Goal: Information Seeking & Learning: Learn about a topic

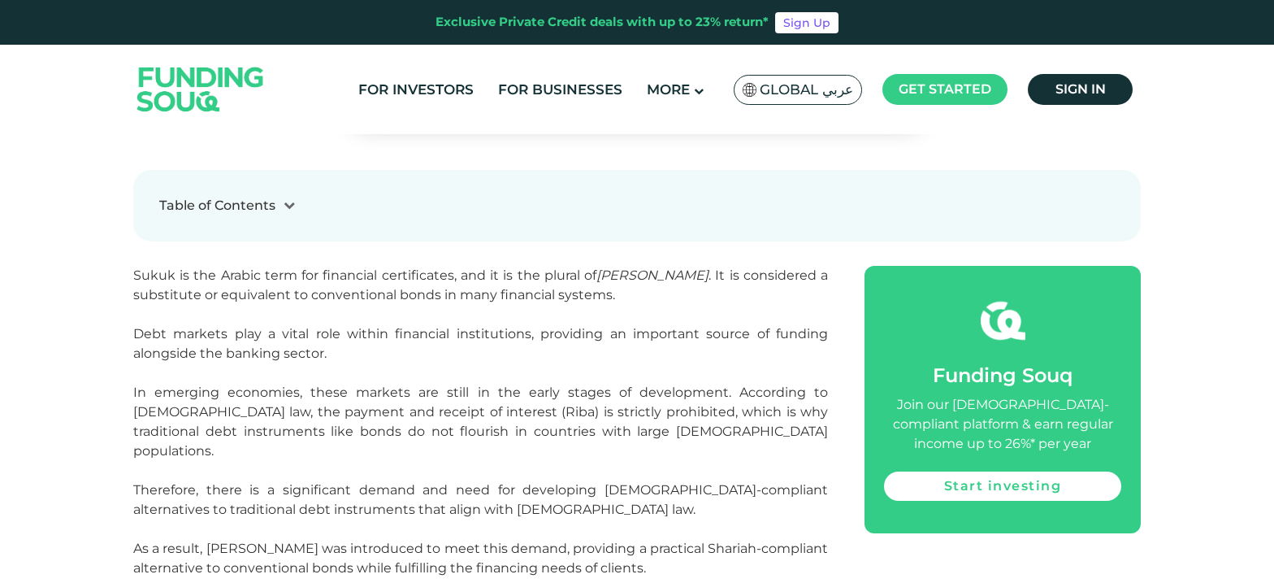
scroll to position [630, 0]
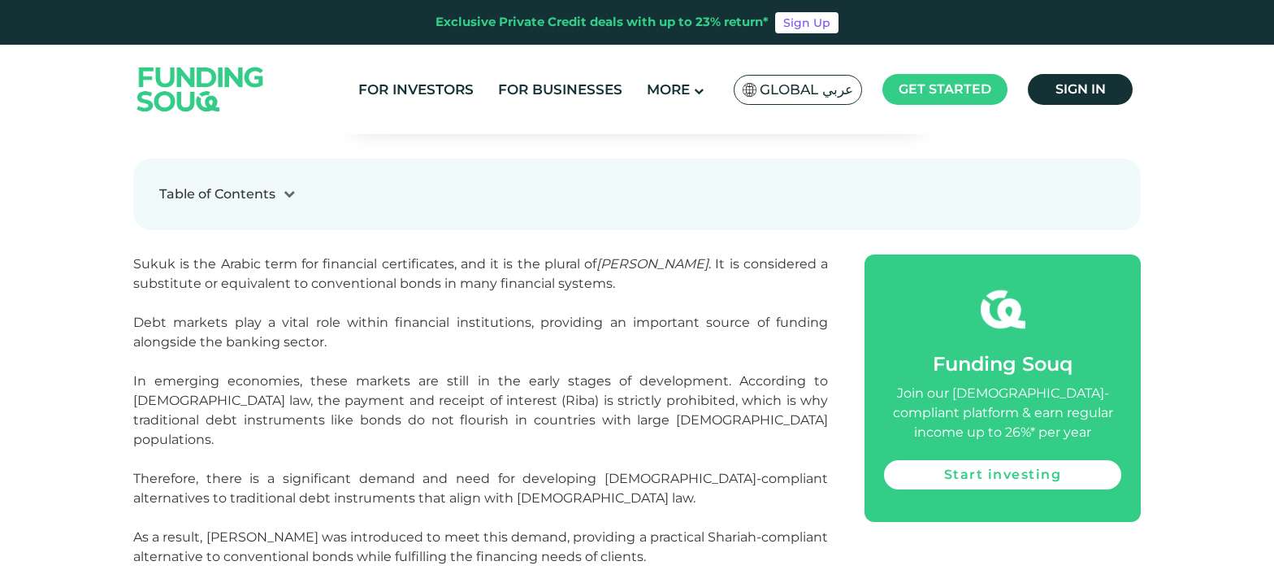
click at [333, 274] on p "Sukuk is the Arabic term for financial certificates, and it is the plural of [P…" at bounding box center [480, 273] width 695 height 39
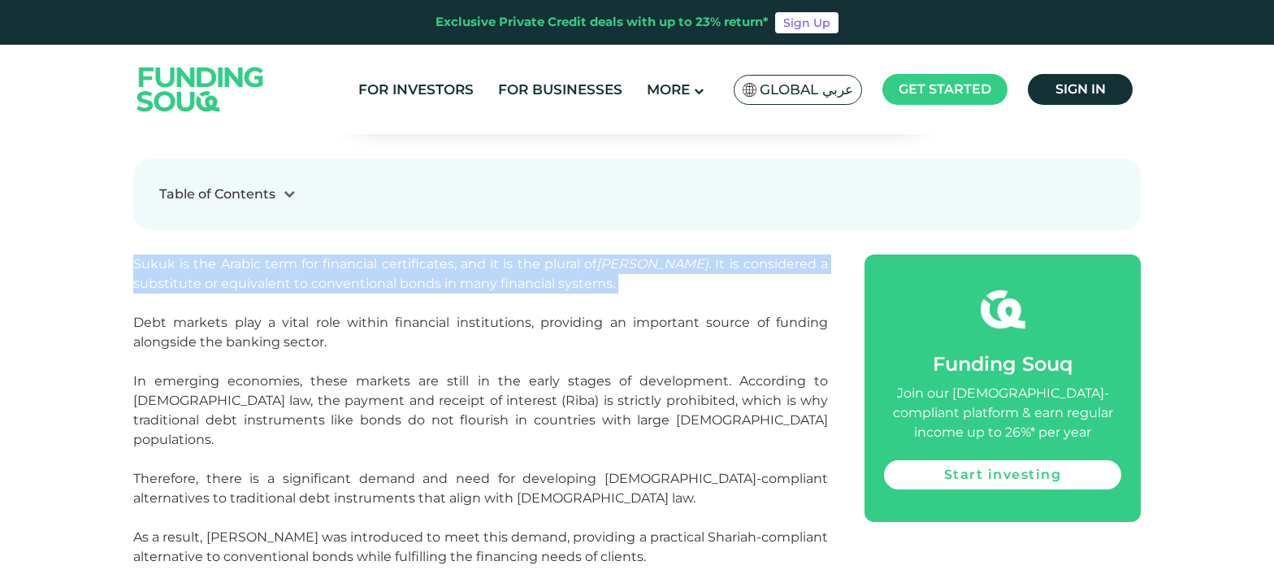
click at [332, 274] on p "Sukuk is the Arabic term for financial certificates, and it is the plural of [P…" at bounding box center [480, 273] width 695 height 39
click at [210, 254] on p "Sukuk is the Arabic term for financial certificates, and it is the plural of [P…" at bounding box center [480, 273] width 695 height 39
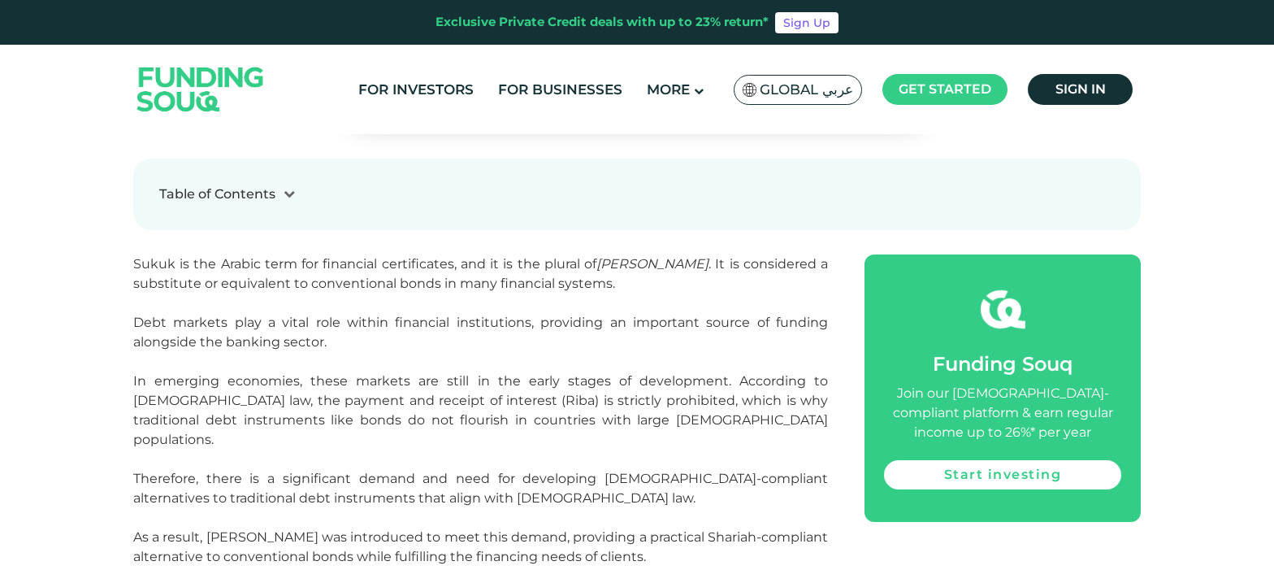
click at [275, 375] on span "In emerging economies, these markets are still in the early stages of developme…" at bounding box center [480, 410] width 695 height 74
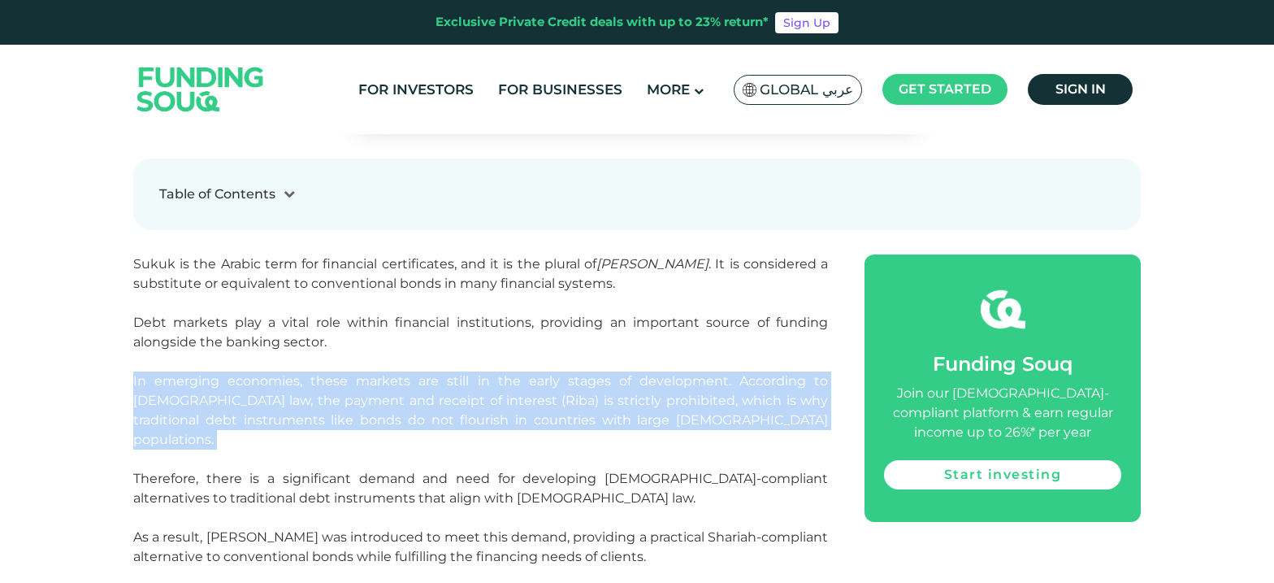
click at [275, 375] on span "In emerging economies, these markets are still in the early stages of developme…" at bounding box center [480, 410] width 695 height 74
drag, startPoint x: 275, startPoint y: 375, endPoint x: 254, endPoint y: 421, distance: 50.9
click at [249, 421] on span "In emerging economies, these markets are still in the early stages of developme…" at bounding box center [480, 410] width 695 height 74
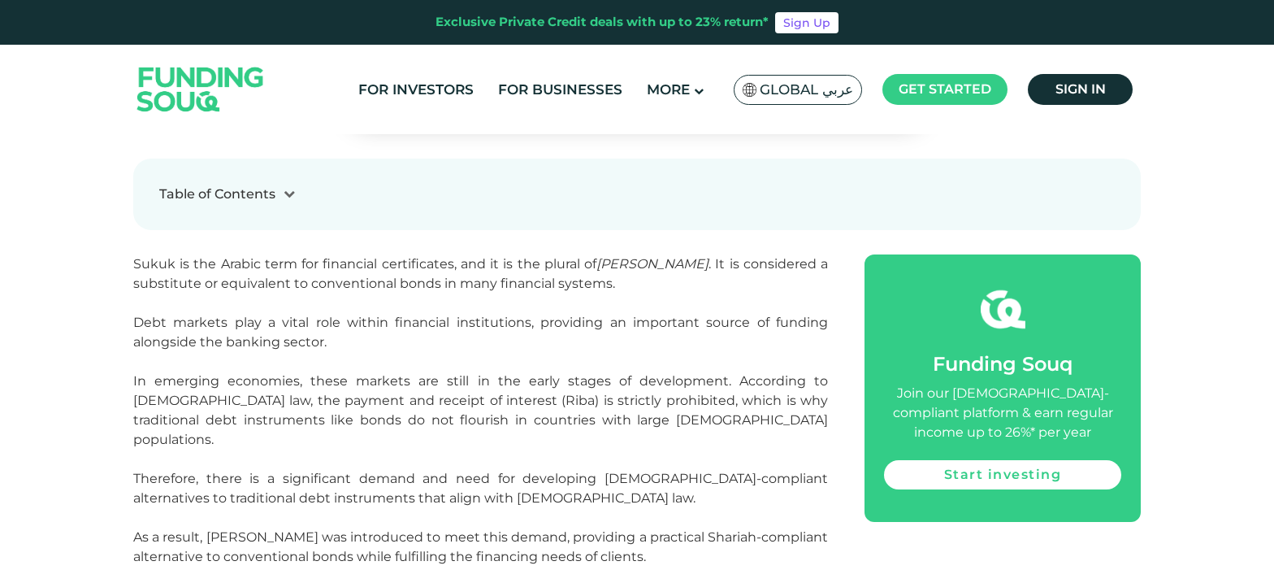
drag, startPoint x: 700, startPoint y: 419, endPoint x: 669, endPoint y: 414, distance: 32.2
click at [669, 414] on p "In emerging economies, these markets are still in the early stages of developme…" at bounding box center [480, 410] width 695 height 78
click at [714, 427] on p "In emerging economies, these markets are still in the early stages of developme…" at bounding box center [480, 410] width 695 height 78
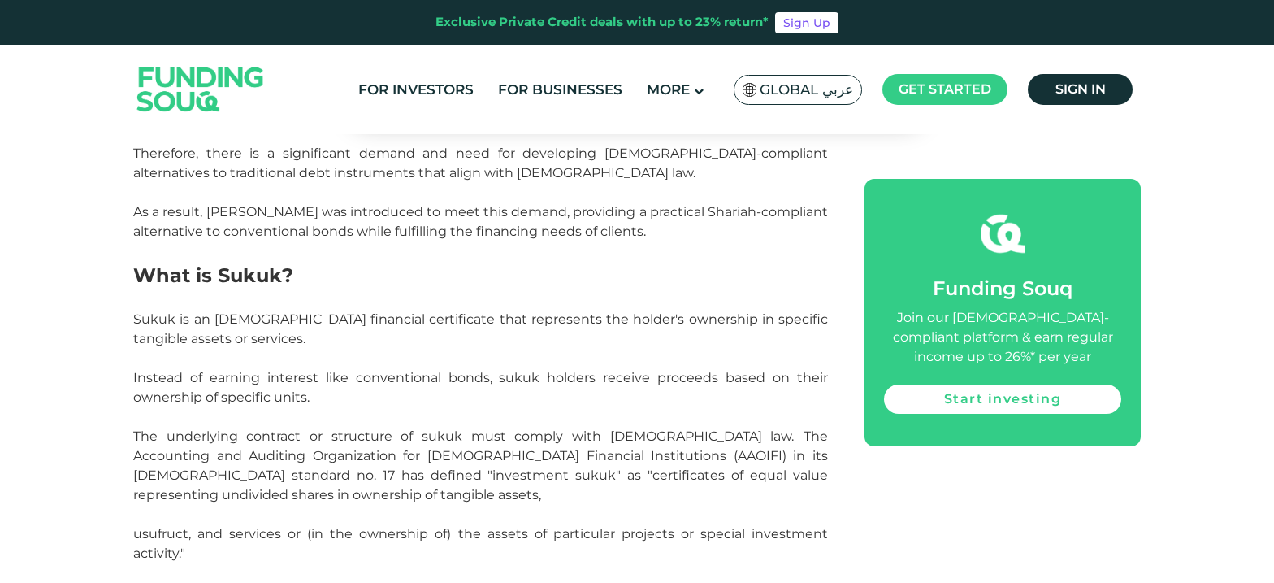
click at [474, 204] on span "As a result, [PERSON_NAME] was introduced to meet this demand, providing a prac…" at bounding box center [480, 221] width 695 height 35
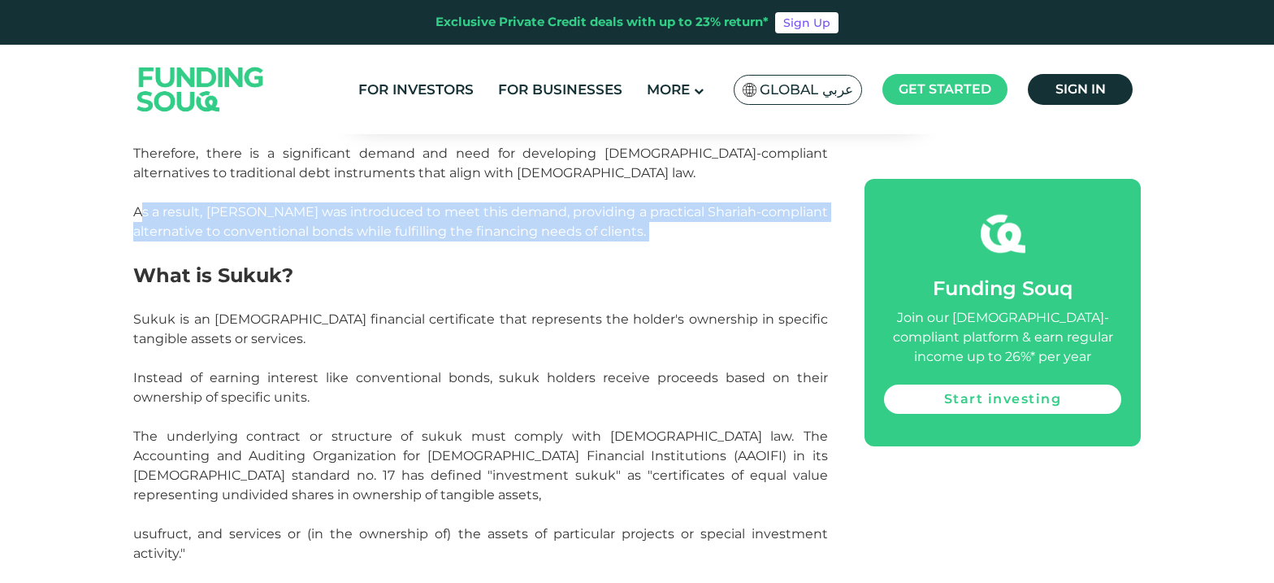
click at [474, 204] on span "As a result, [PERSON_NAME] was introduced to meet this demand, providing a prac…" at bounding box center [480, 221] width 695 height 35
drag, startPoint x: 474, startPoint y: 199, endPoint x: 414, endPoint y: 208, distance: 60.8
click at [414, 208] on span "As a result, [PERSON_NAME] was introduced to meet this demand, providing a prac…" at bounding box center [480, 221] width 695 height 35
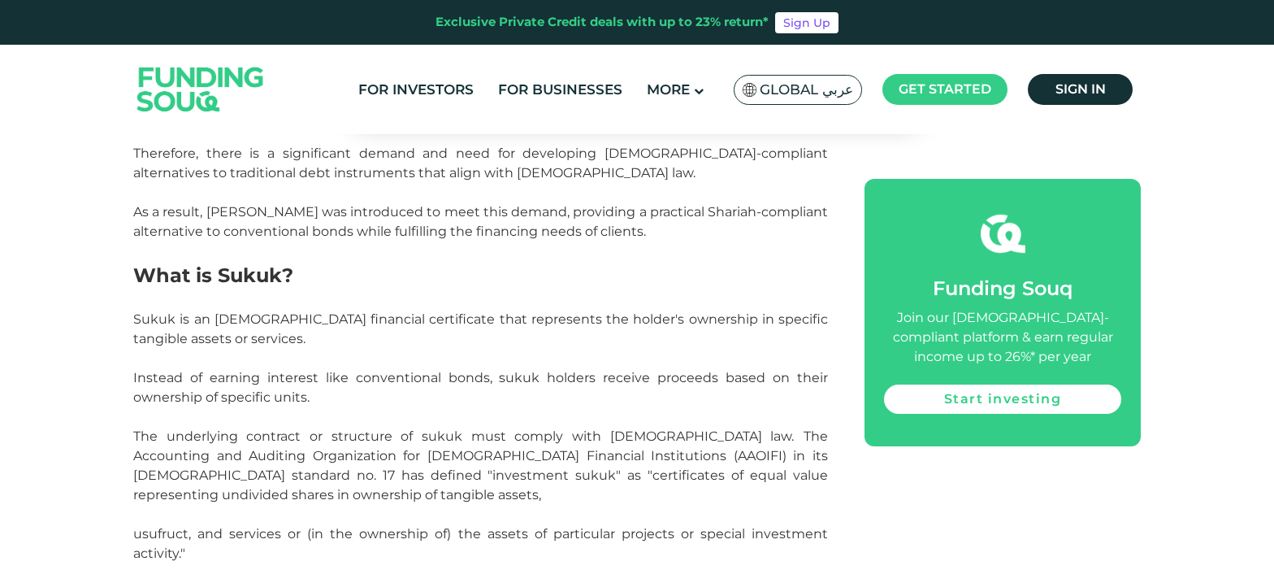
click at [316, 310] on p "Sukuk is an [DEMOGRAPHIC_DATA] financial certificate that represents the holder…" at bounding box center [480, 329] width 695 height 39
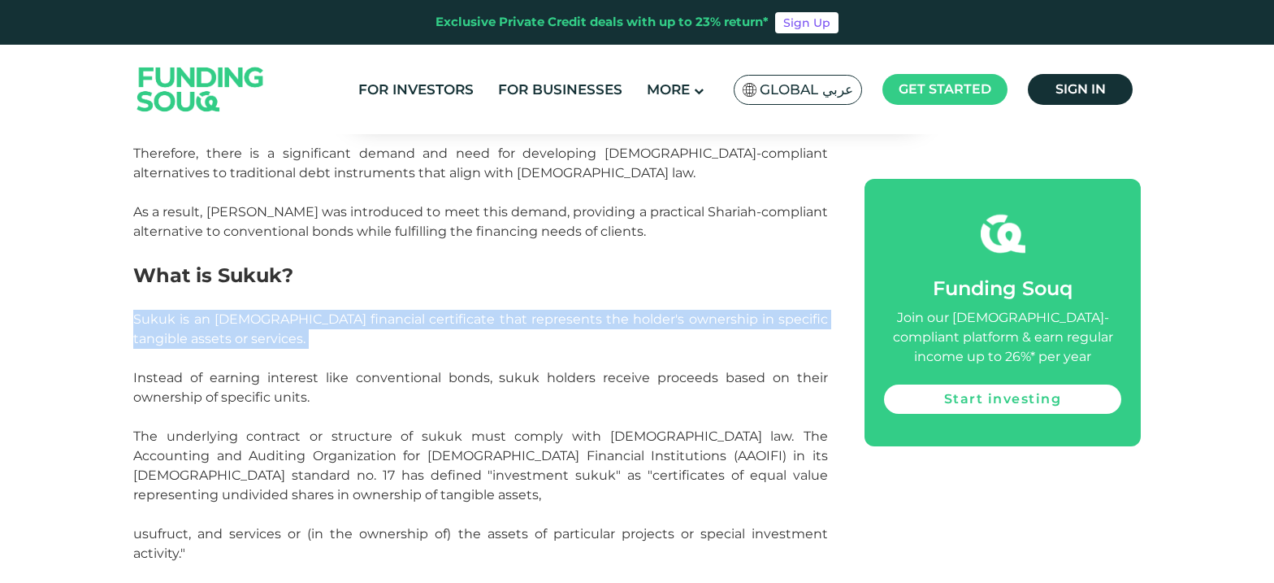
click at [316, 310] on p "Sukuk is an [DEMOGRAPHIC_DATA] financial certificate that represents the holder…" at bounding box center [480, 329] width 695 height 39
drag, startPoint x: 316, startPoint y: 308, endPoint x: 228, endPoint y: 319, distance: 88.5
click at [228, 319] on p "Sukuk is an [DEMOGRAPHIC_DATA] financial certificate that represents the holder…" at bounding box center [480, 329] width 695 height 39
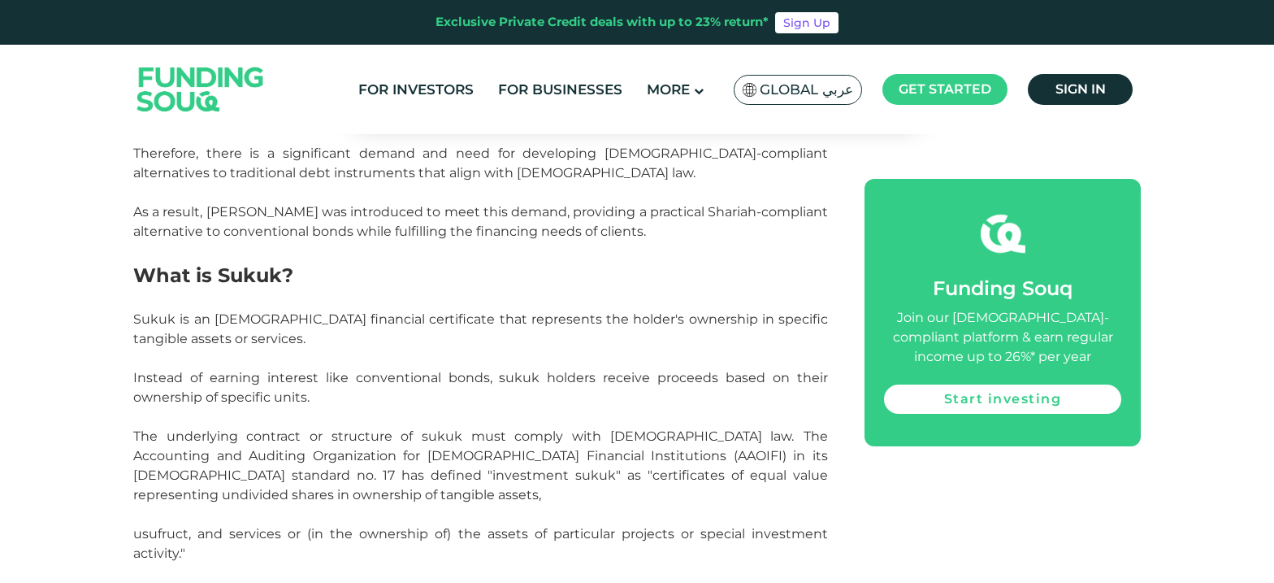
click at [347, 375] on p "Instead of earning interest like conventional bonds, sukuk holders receive proc…" at bounding box center [480, 387] width 695 height 39
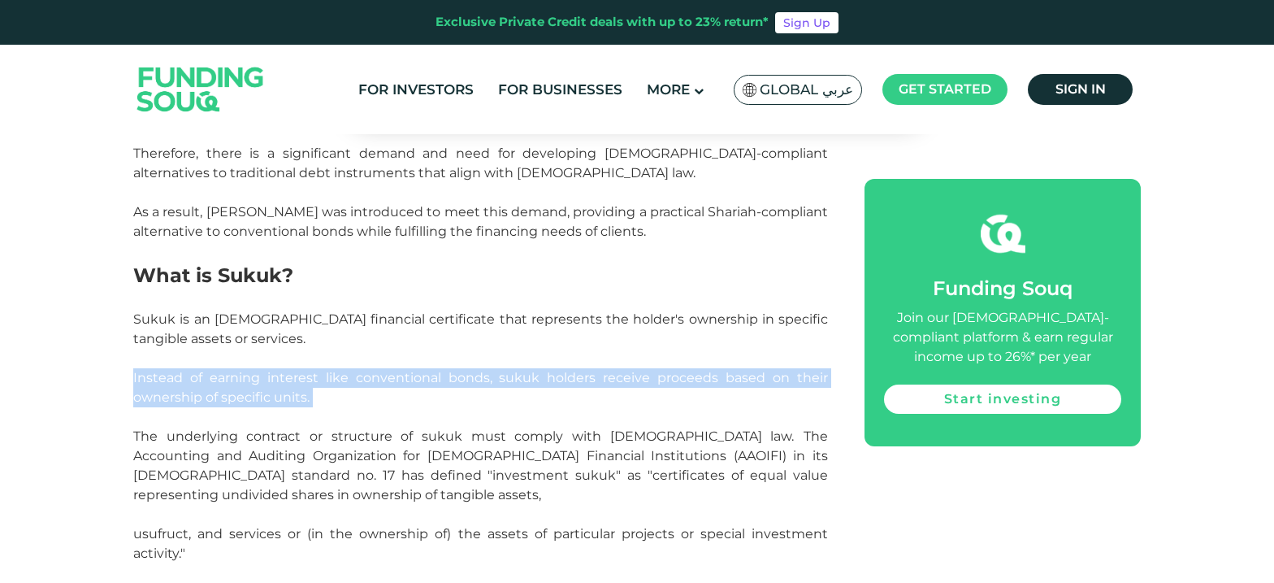
click at [347, 375] on p "Instead of earning interest like conventional bonds, sukuk holders receive proc…" at bounding box center [480, 387] width 695 height 39
drag, startPoint x: 347, startPoint y: 375, endPoint x: 485, endPoint y: 373, distance: 138.1
click at [485, 373] on p "Instead of earning interest like conventional bonds, sukuk holders receive proc…" at bounding box center [480, 387] width 695 height 39
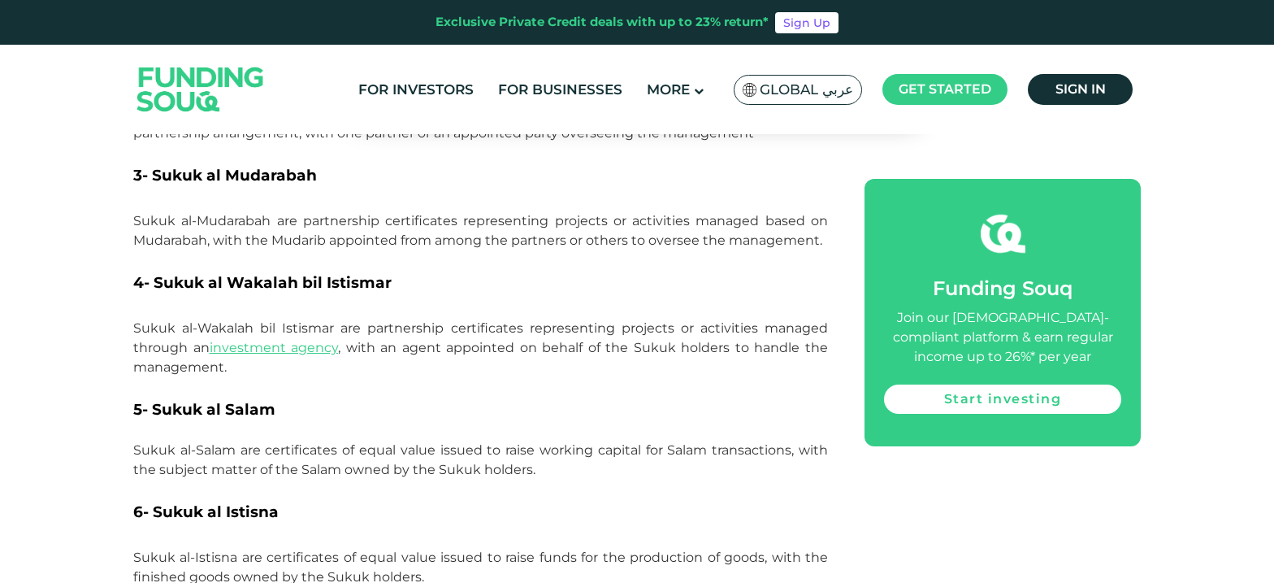
scroll to position [1930, 0]
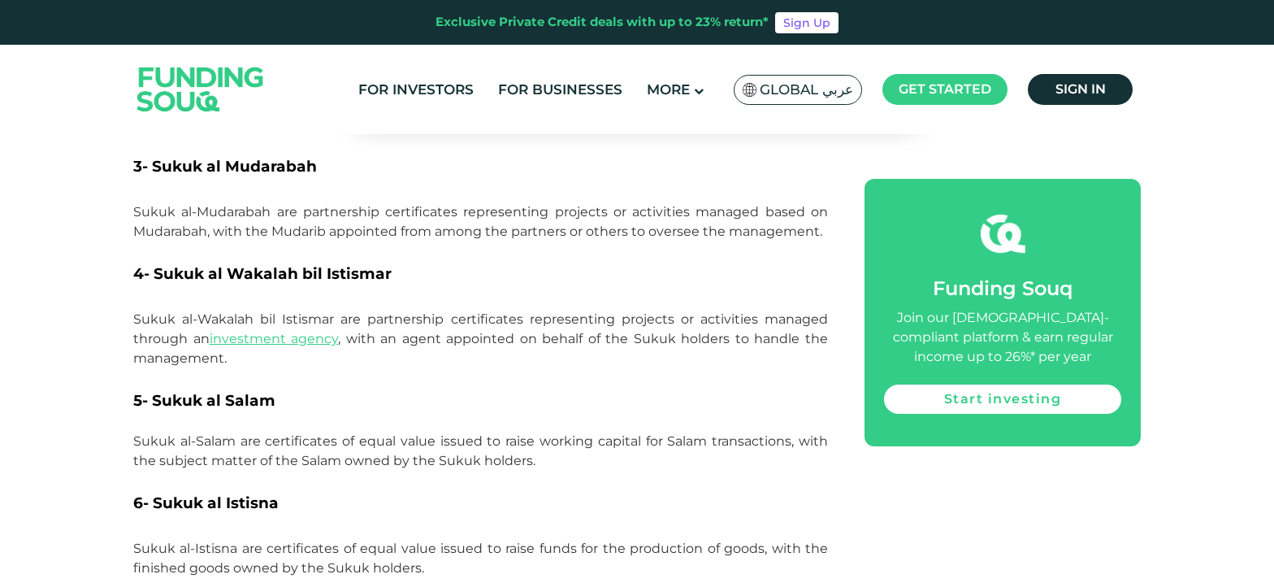
click at [407, 436] on span "Sukuk al-Salam are certificates of equal value issued to raise working capital …" at bounding box center [480, 450] width 695 height 35
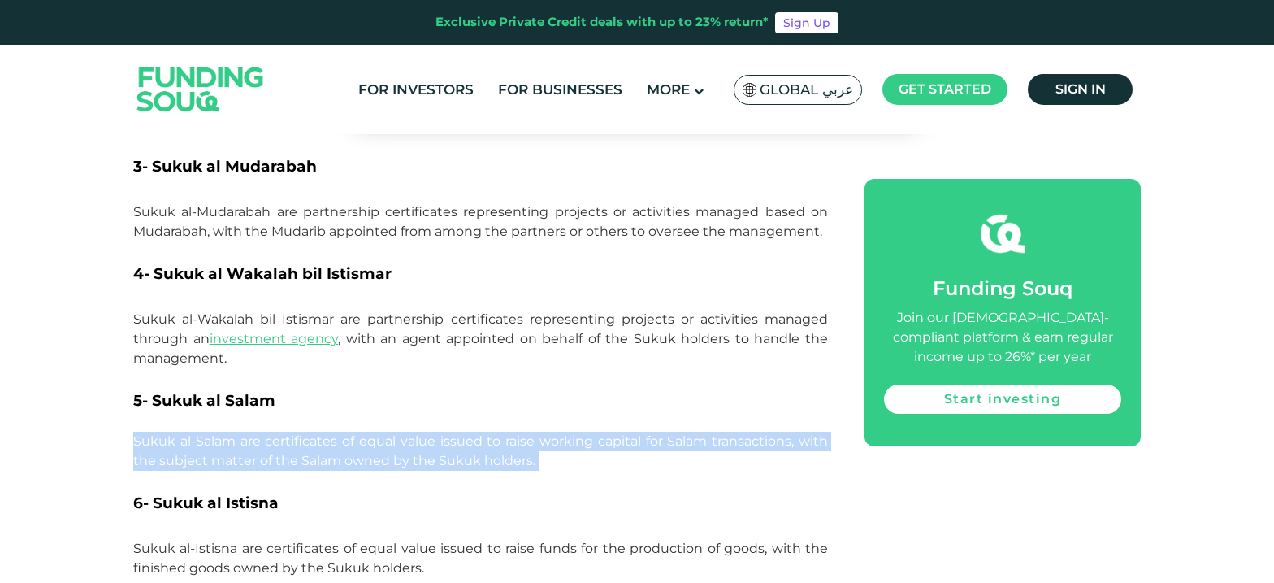
click at [407, 436] on span "Sukuk al-Salam are certificates of equal value issued to raise working capital …" at bounding box center [480, 450] width 695 height 35
drag, startPoint x: 407, startPoint y: 436, endPoint x: 559, endPoint y: 440, distance: 152.0
click at [559, 440] on p "Sukuk al-Salam are certificates of equal value issued to raise working capital …" at bounding box center [480, 451] width 695 height 78
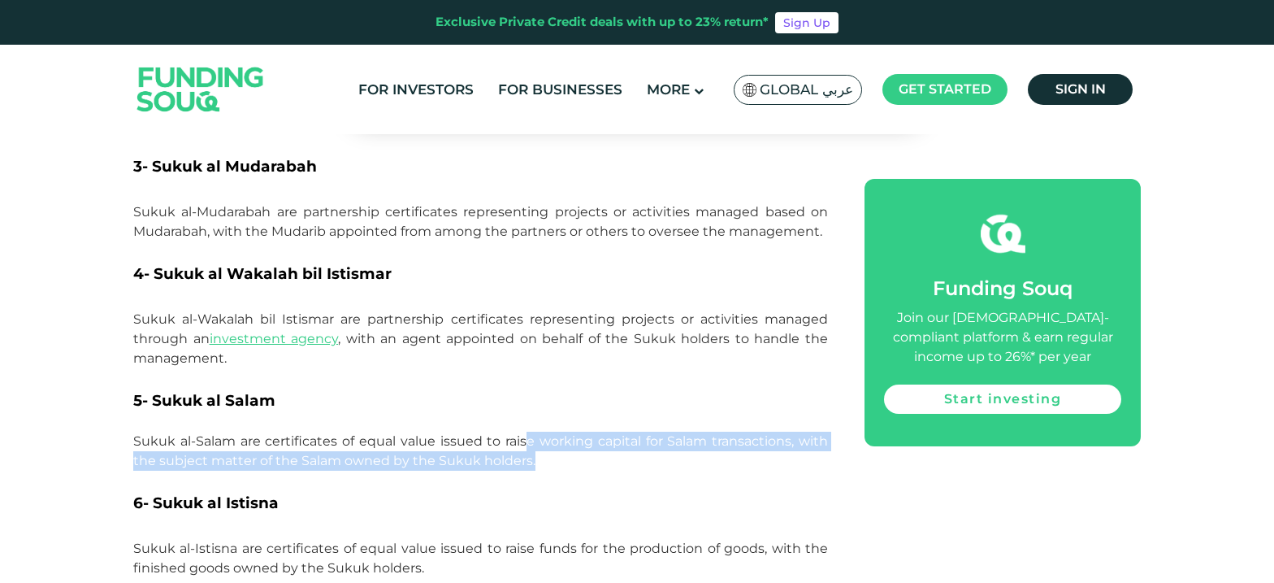
drag, startPoint x: 606, startPoint y: 439, endPoint x: 520, endPoint y: 423, distance: 87.5
click at [520, 423] on p "Sukuk al-Salam are certificates of equal value issued to raise working capital …" at bounding box center [480, 451] width 695 height 78
drag, startPoint x: 520, startPoint y: 423, endPoint x: 642, endPoint y: 449, distance: 124.6
click at [642, 449] on p "Sukuk al-Salam are certificates of equal value issued to raise working capital …" at bounding box center [480, 451] width 695 height 78
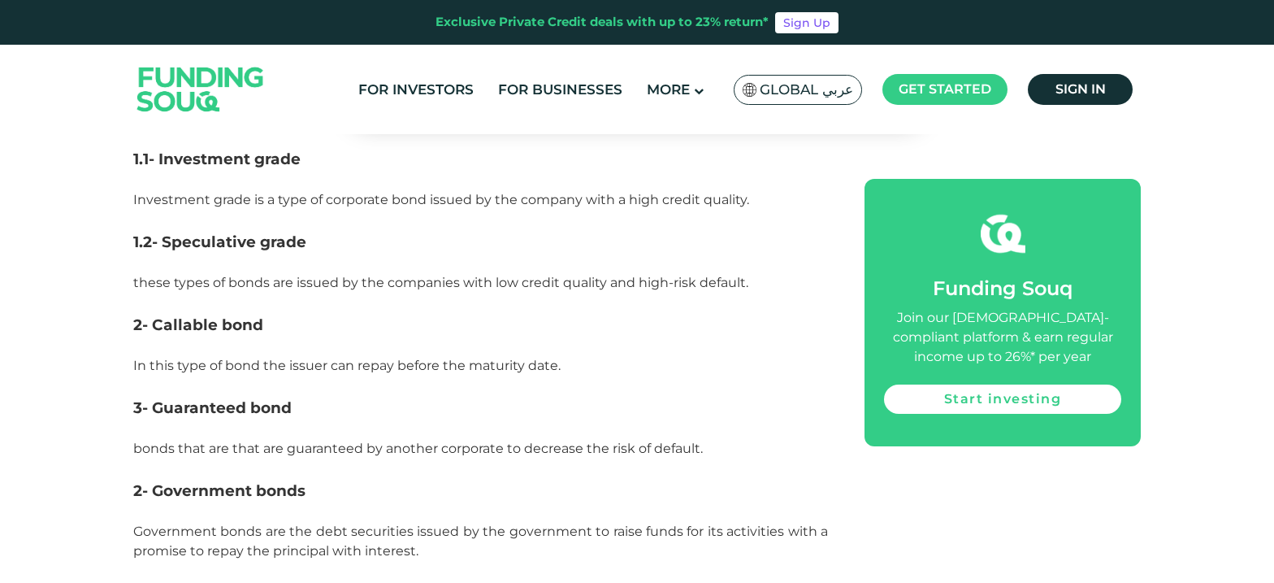
scroll to position [2580, 0]
click at [478, 358] on span "In this type of bond the issuer can repay before the maturity date." at bounding box center [346, 365] width 427 height 15
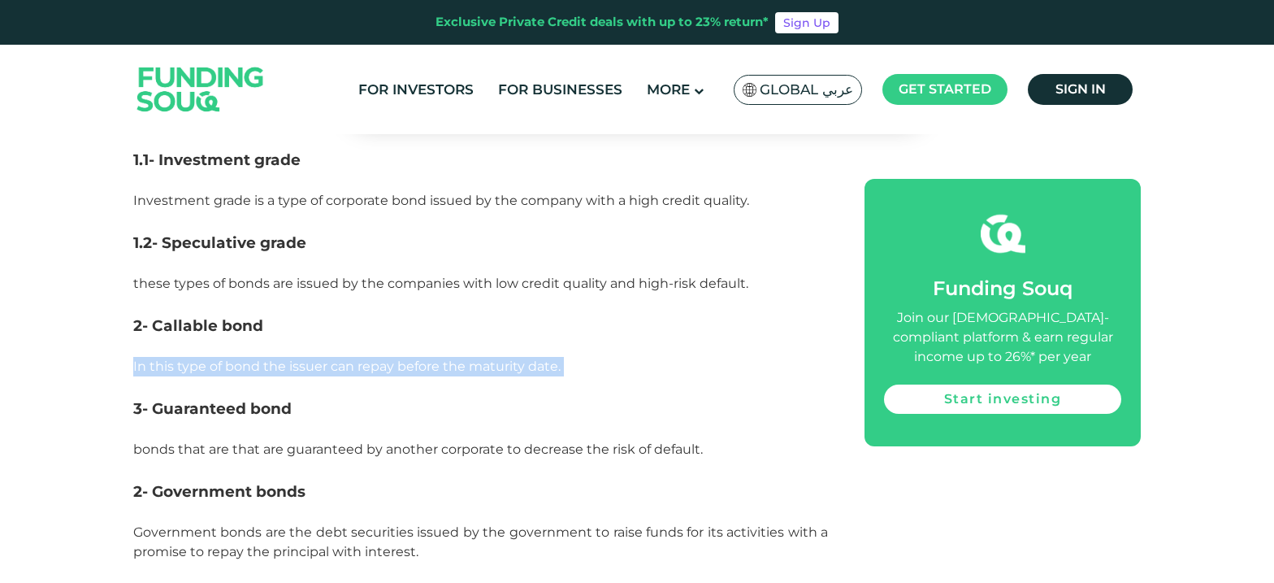
click at [478, 358] on span "In this type of bond the issuer can repay before the maturity date." at bounding box center [346, 365] width 427 height 15
click at [517, 358] on span "In this type of bond the issuer can repay before the maturity date." at bounding box center [346, 365] width 427 height 15
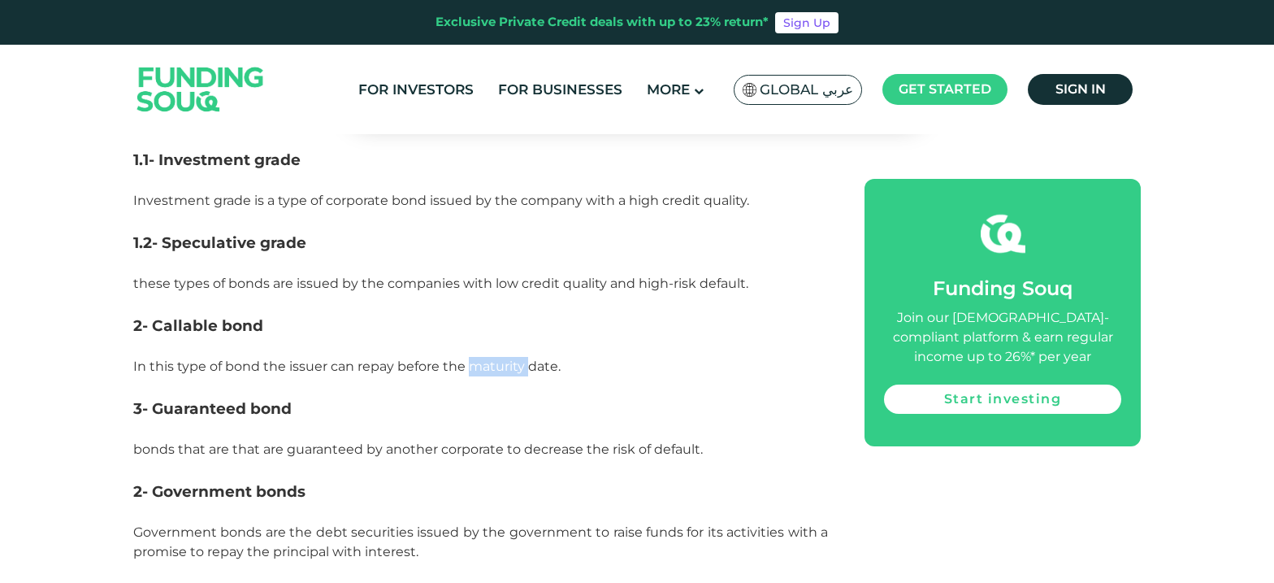
click at [517, 358] on span "In this type of bond the issuer can repay before the maturity date." at bounding box center [346, 365] width 427 height 15
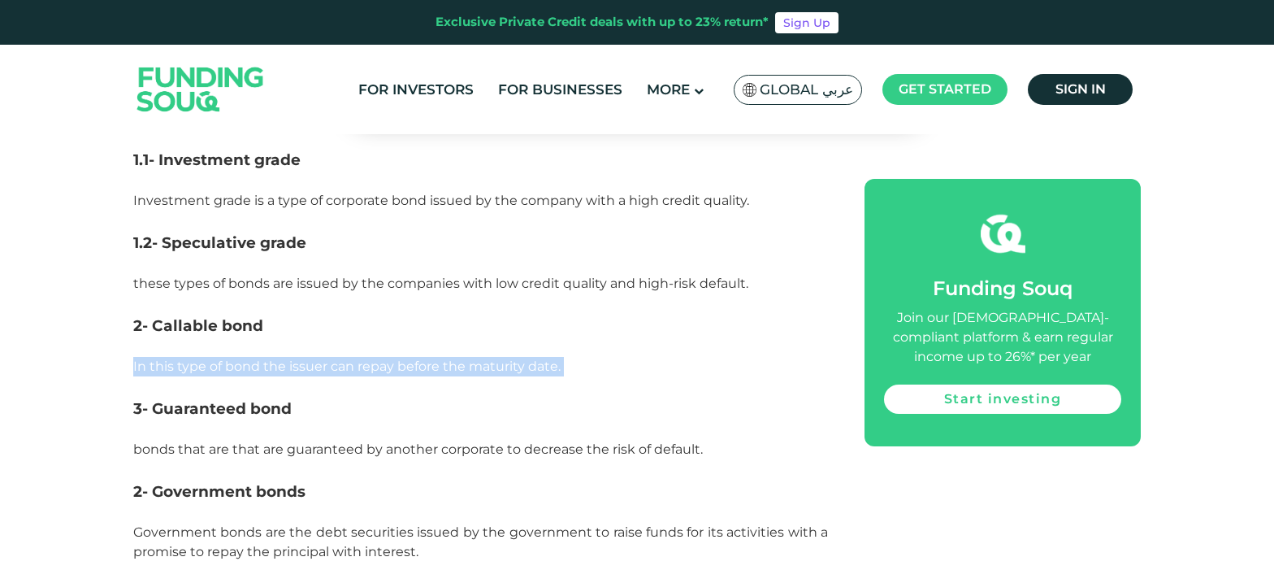
click at [517, 358] on span "In this type of bond the issuer can repay before the maturity date." at bounding box center [346, 365] width 427 height 15
drag, startPoint x: 517, startPoint y: 349, endPoint x: 629, endPoint y: 362, distance: 112.9
click at [629, 362] on p "In this type of bond the issuer can repay before the maturity date." at bounding box center [480, 366] width 695 height 58
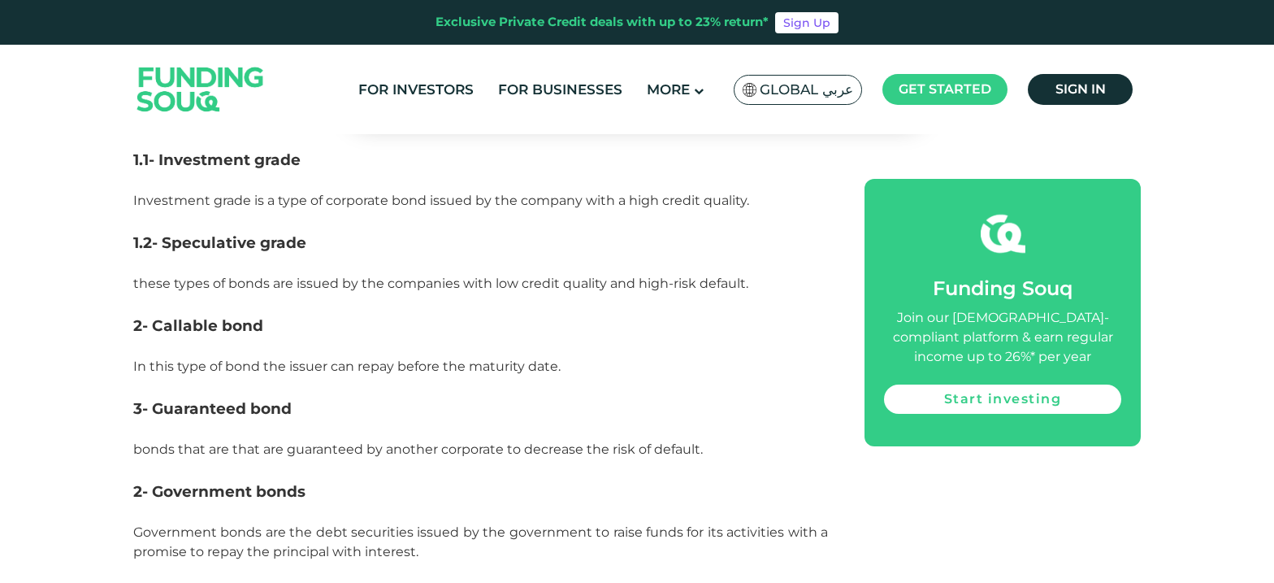
click at [323, 275] on span "these types of bonds are issued by the companies with low credit quality and hi…" at bounding box center [440, 282] width 615 height 15
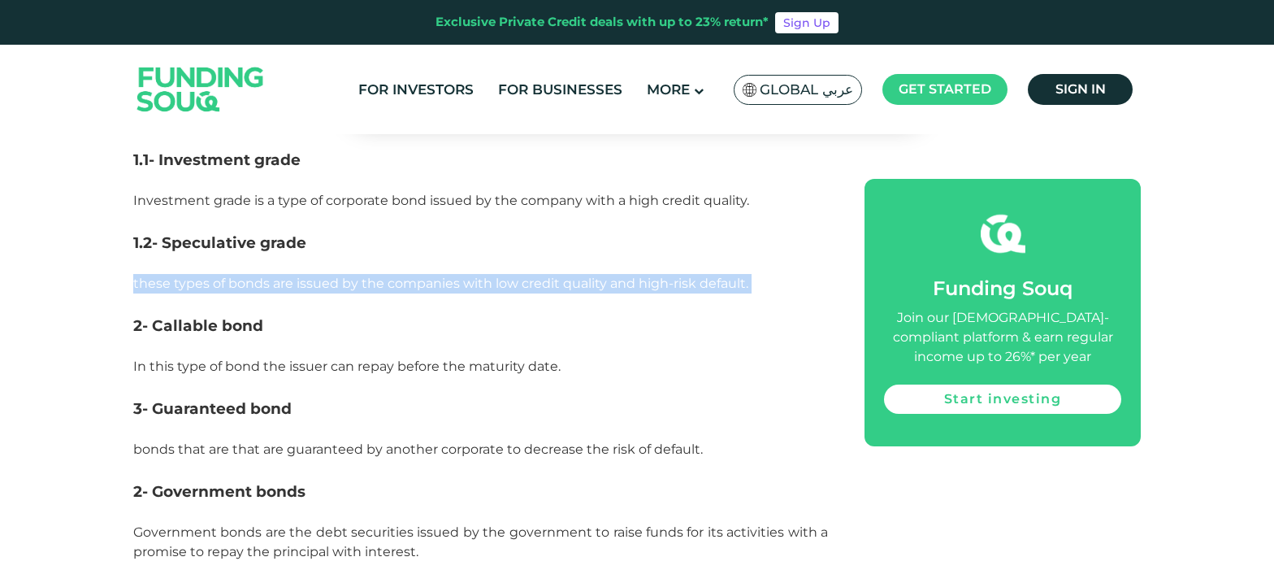
click at [323, 275] on span "these types of bonds are issued by the companies with low credit quality and hi…" at bounding box center [440, 282] width 615 height 15
drag, startPoint x: 323, startPoint y: 263, endPoint x: 265, endPoint y: 264, distance: 58.5
click at [265, 275] on span "these types of bonds are issued by the companies with low credit quality and hi…" at bounding box center [440, 282] width 615 height 15
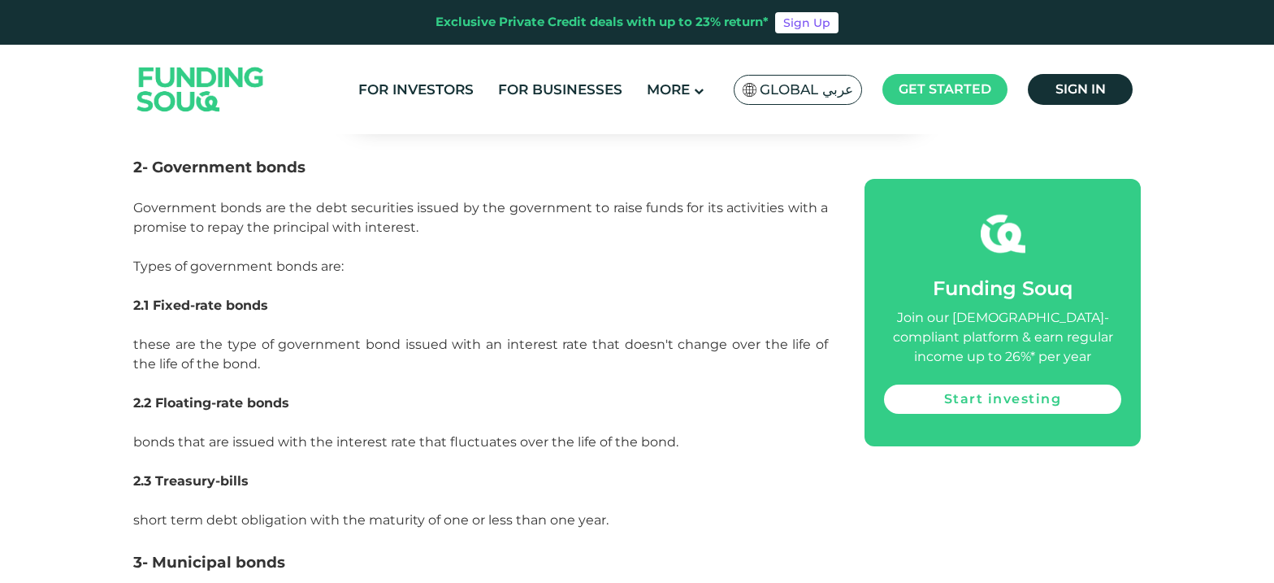
scroll to position [2905, 0]
click at [310, 433] on span "bonds that are issued with the interest rate that fluctuates over the life of t…" at bounding box center [405, 440] width 545 height 15
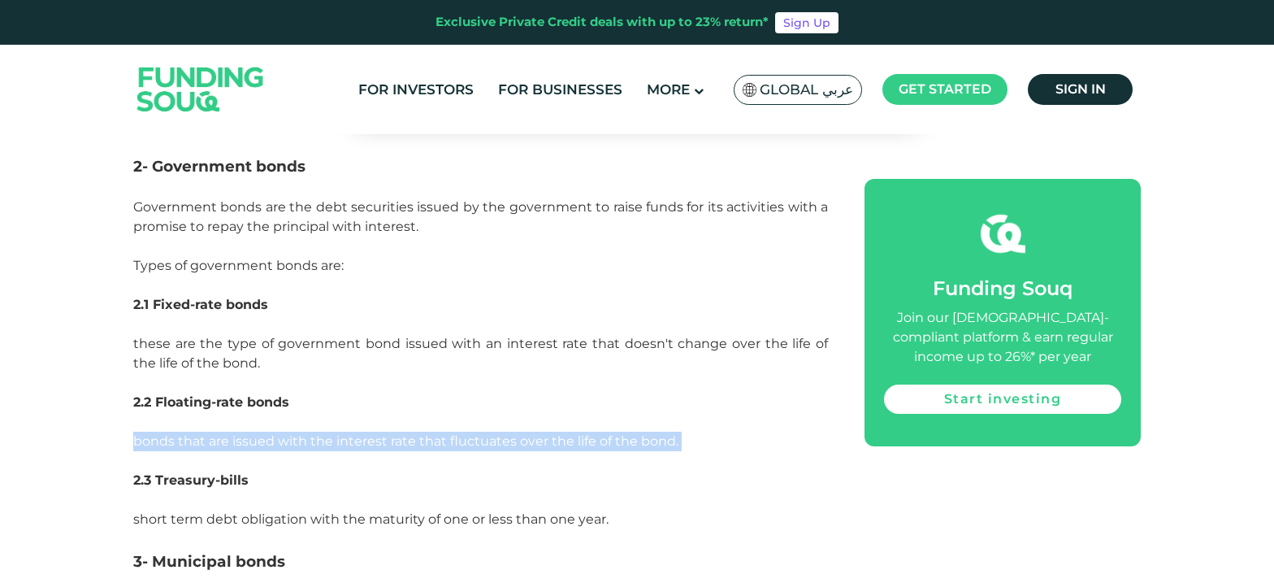
click at [310, 433] on span "bonds that are issued with the interest rate that fluctuates over the life of t…" at bounding box center [405, 440] width 545 height 15
drag, startPoint x: 310, startPoint y: 420, endPoint x: 287, endPoint y: 428, distance: 24.2
click at [287, 429] on p "bonds that are issued with the interest rate that fluctuates over the life of t…" at bounding box center [480, 441] width 695 height 58
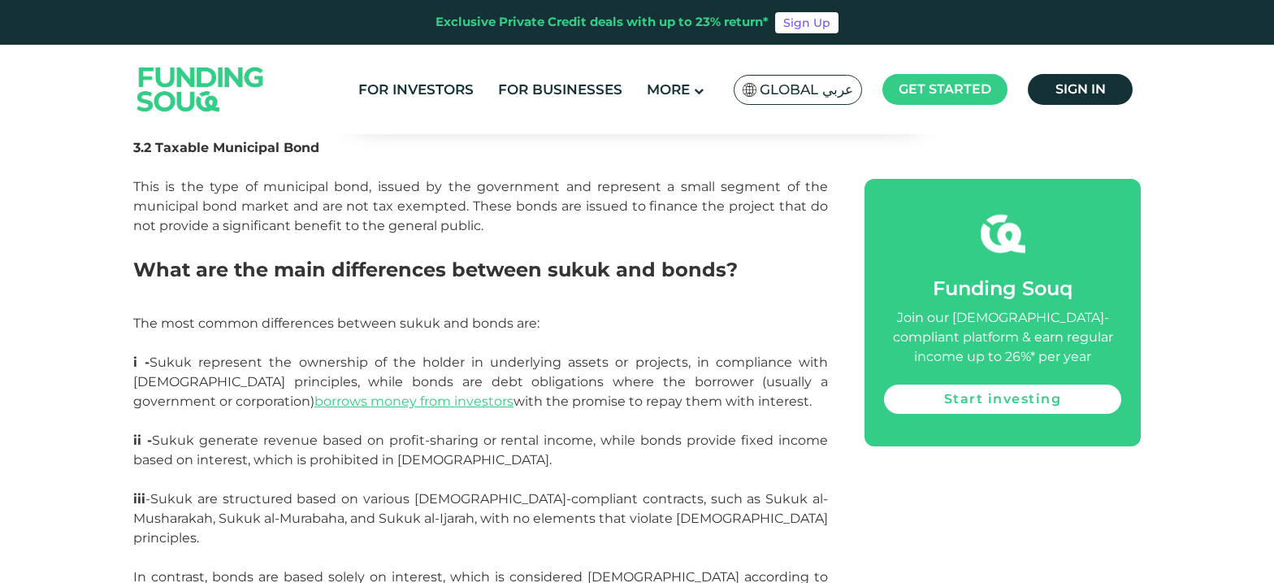
scroll to position [3555, 0]
click at [449, 353] on span "i - Sukuk represent the ownership of the holder in underlying assets or project…" at bounding box center [480, 380] width 695 height 54
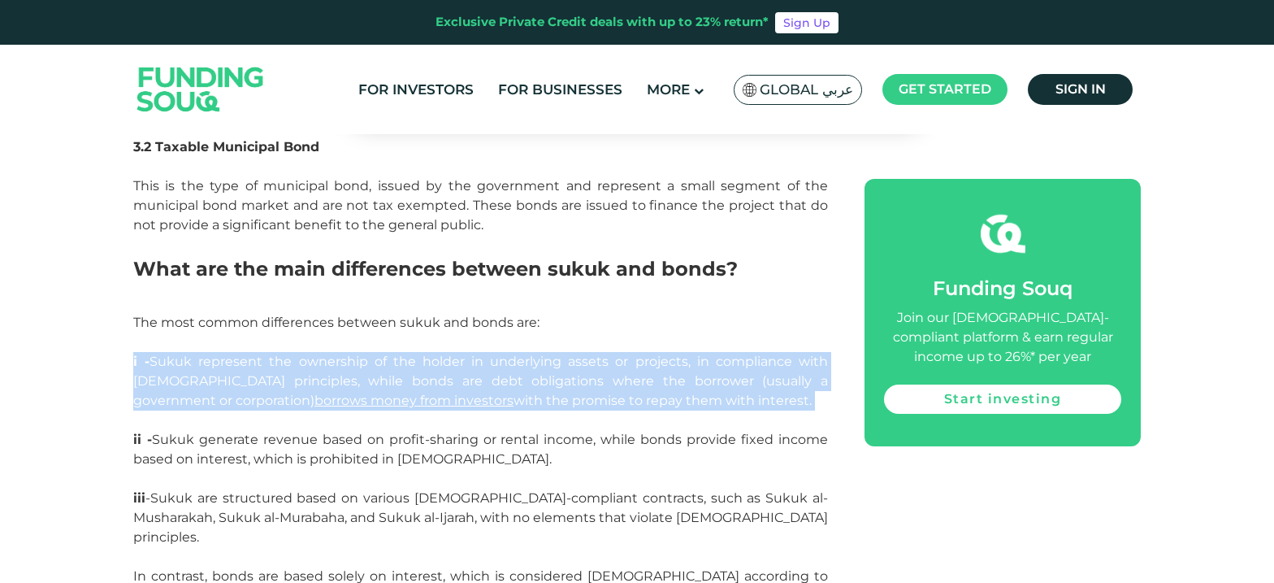
click at [449, 353] on span "i - Sukuk represent the ownership of the holder in underlying assets or project…" at bounding box center [480, 380] width 695 height 54
drag, startPoint x: 449, startPoint y: 349, endPoint x: 594, endPoint y: 368, distance: 145.9
click at [594, 368] on span "i - Sukuk represent the ownership of the holder in underlying assets or project…" at bounding box center [480, 380] width 695 height 54
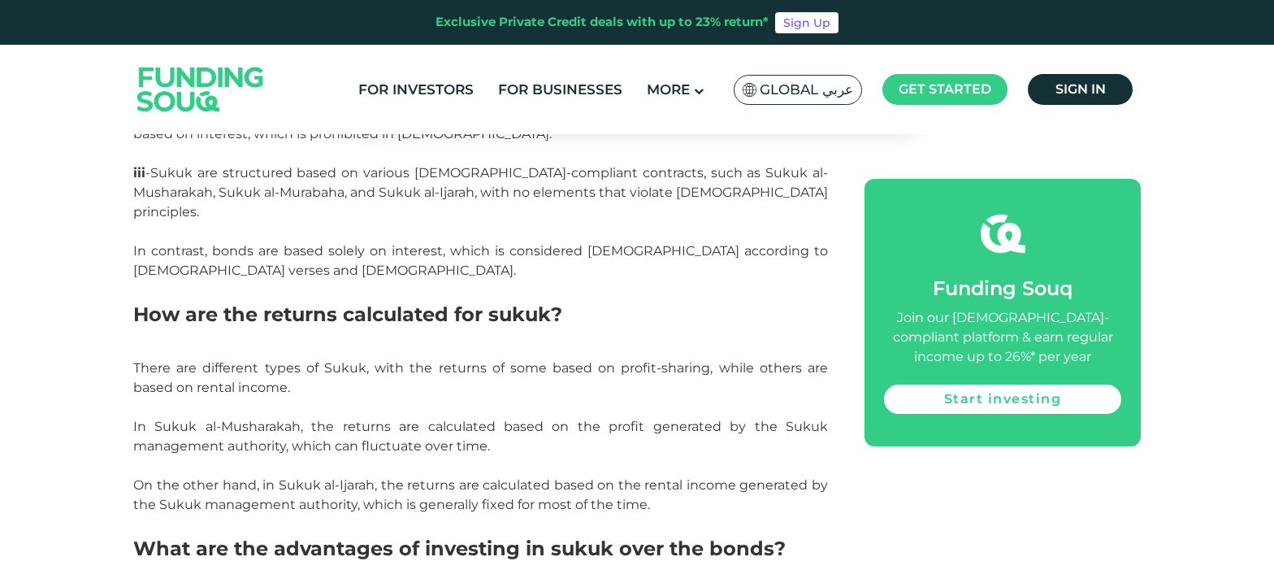
scroll to position [4205, 0]
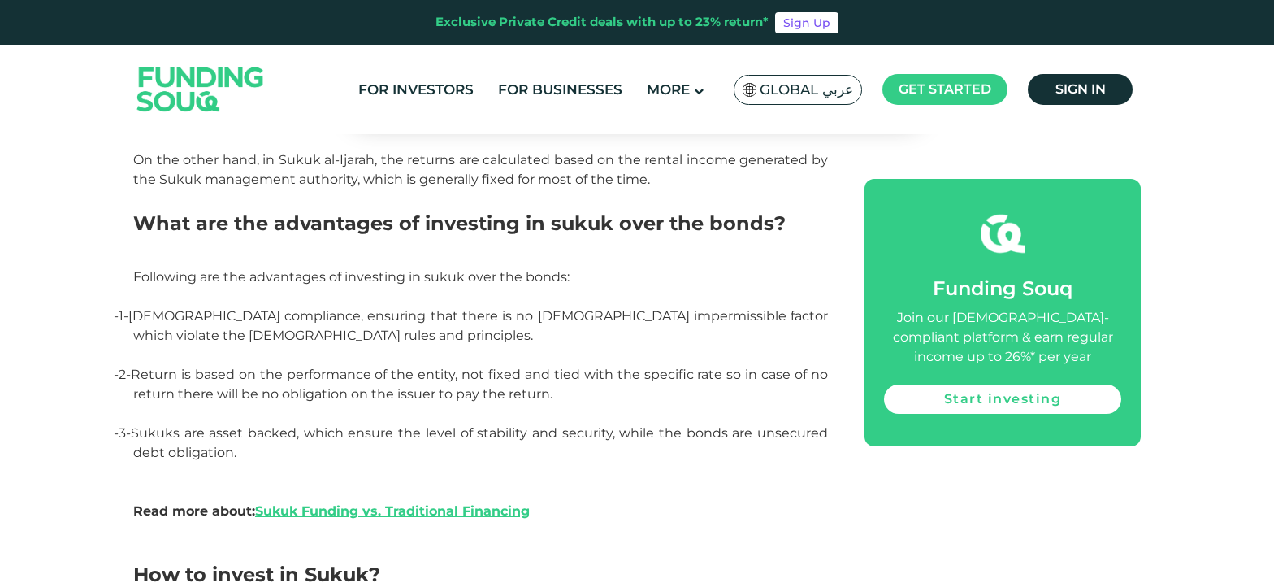
click at [466, 306] on p "- 1- [DEMOGRAPHIC_DATA] compliance, ensuring that there is no [DEMOGRAPHIC_DATA…" at bounding box center [480, 335] width 695 height 58
click at [227, 37] on div "Exclusive Private Credit deals with up to 23% return* Sign Up" at bounding box center [637, 22] width 1274 height 45
